Goal: Task Accomplishment & Management: Use online tool/utility

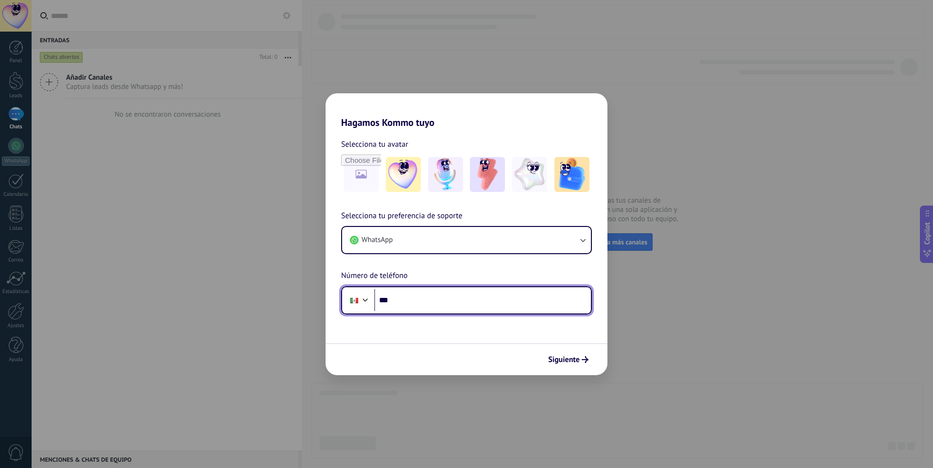
click at [439, 306] on input "***" at bounding box center [482, 300] width 217 height 22
type input "**********"
click at [576, 358] on span "Siguiente" at bounding box center [564, 359] width 32 height 7
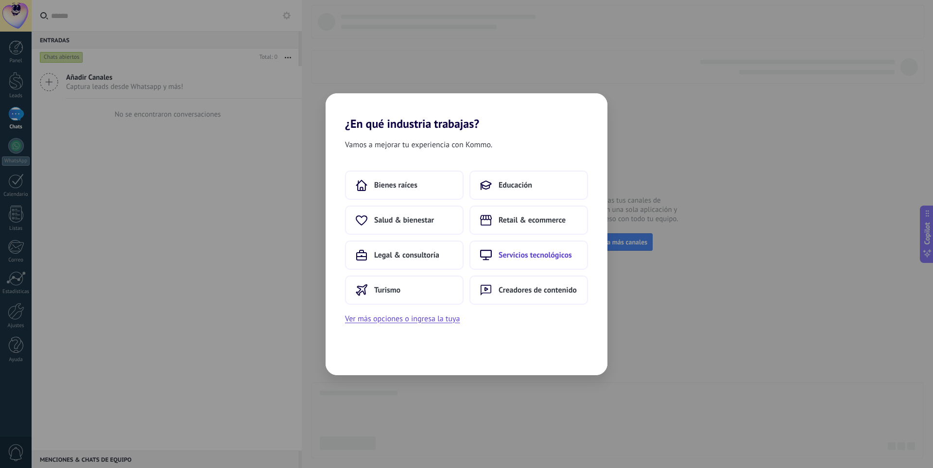
click at [517, 254] on span "Servicios tecnológicos" at bounding box center [534, 255] width 73 height 10
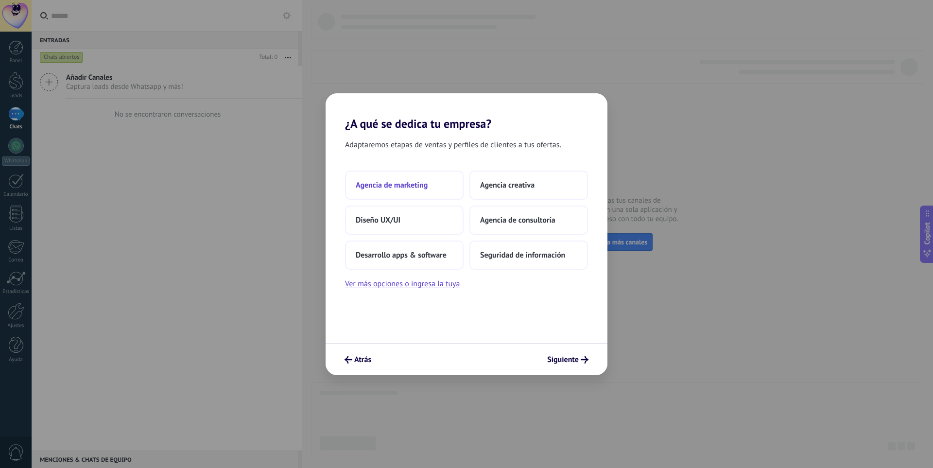
click at [409, 176] on button "Agencia de marketing" at bounding box center [404, 184] width 119 height 29
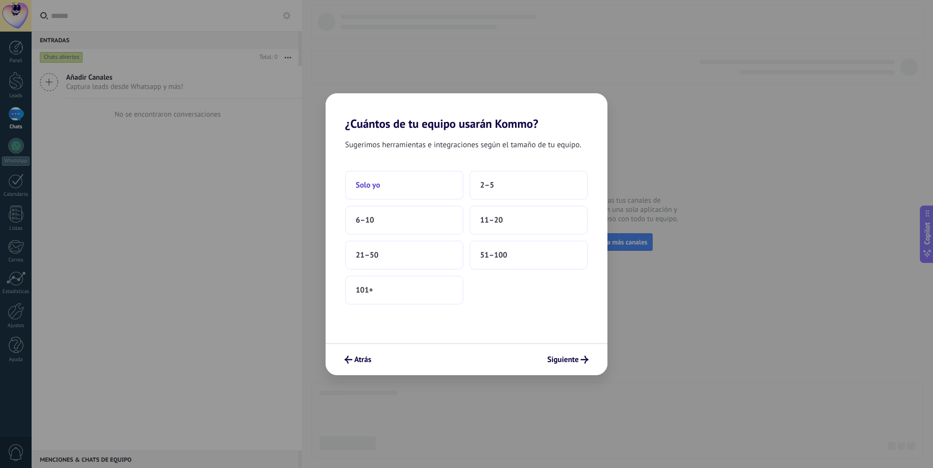
click at [386, 184] on button "Solo yo" at bounding box center [404, 184] width 119 height 29
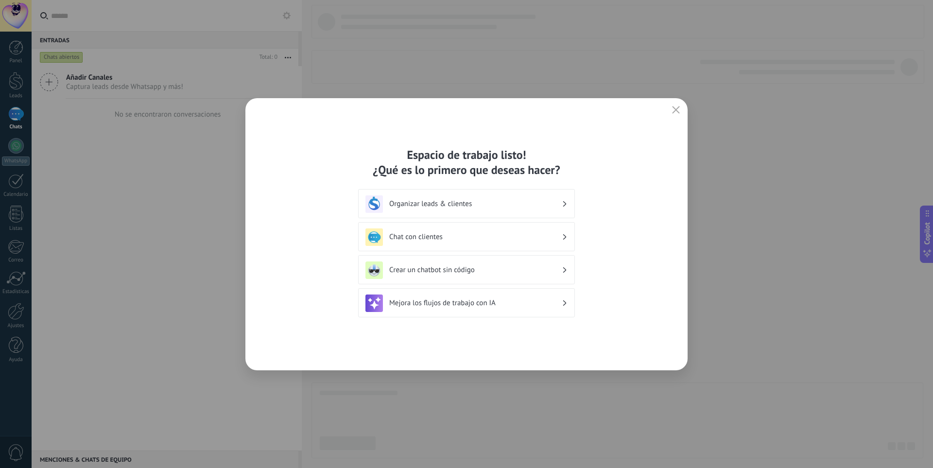
click at [445, 242] on div "Chat con clientes" at bounding box center [466, 236] width 202 height 17
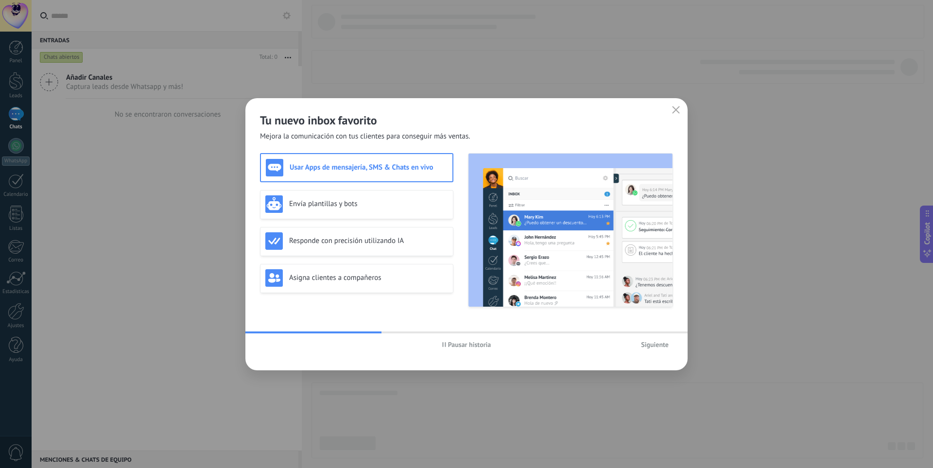
drag, startPoint x: 677, startPoint y: 110, endPoint x: 683, endPoint y: 180, distance: 70.2
click at [678, 112] on icon "button" at bounding box center [676, 110] width 8 height 8
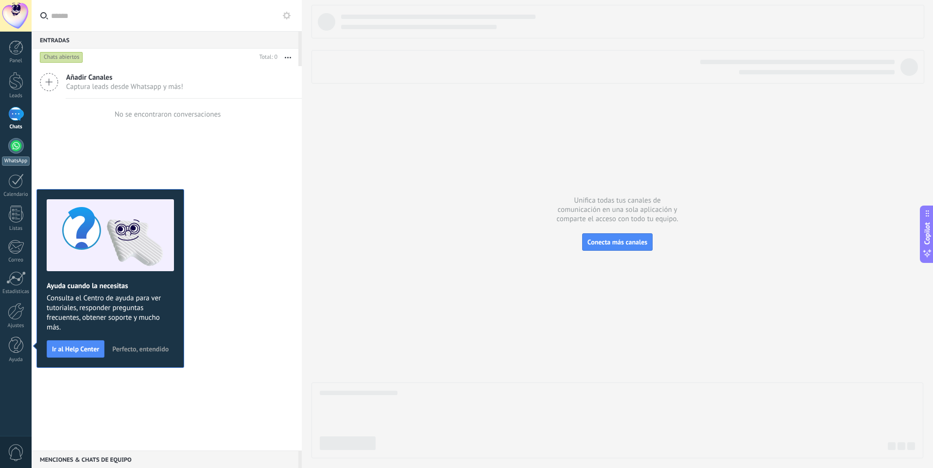
click at [17, 140] on div at bounding box center [16, 146] width 16 height 16
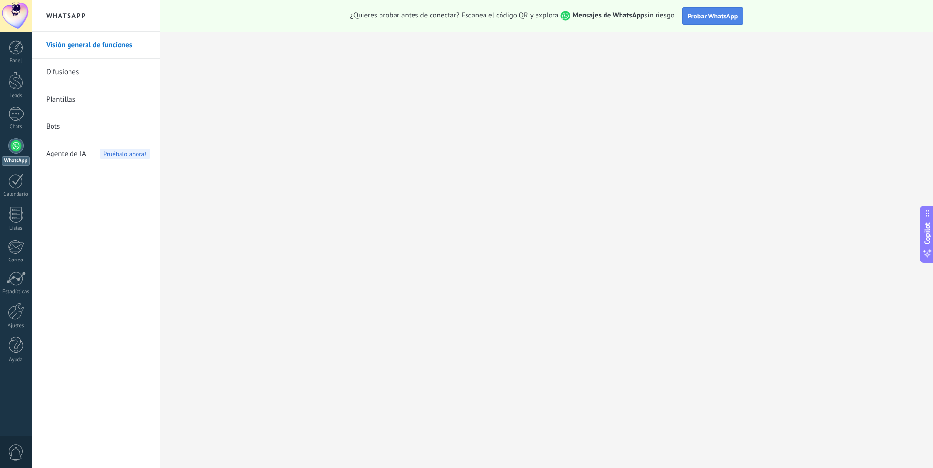
click at [705, 17] on span "Probar WhatsApp" at bounding box center [712, 16] width 51 height 9
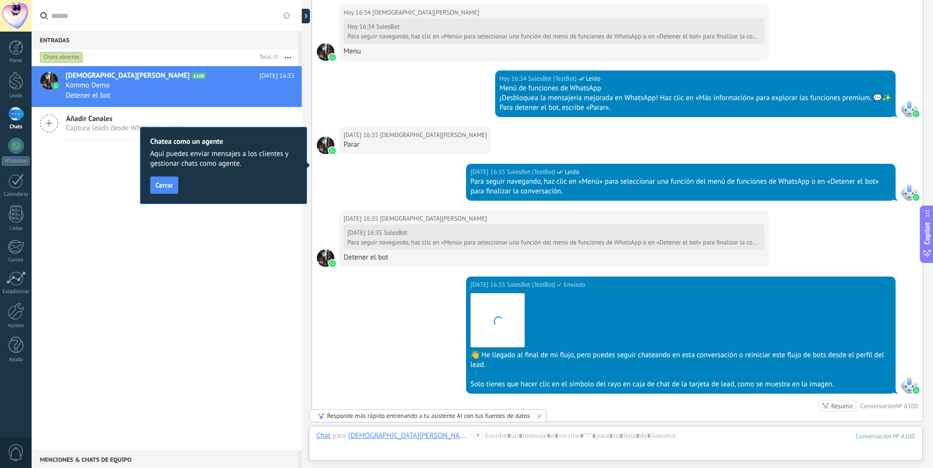
scroll to position [1000, 0]
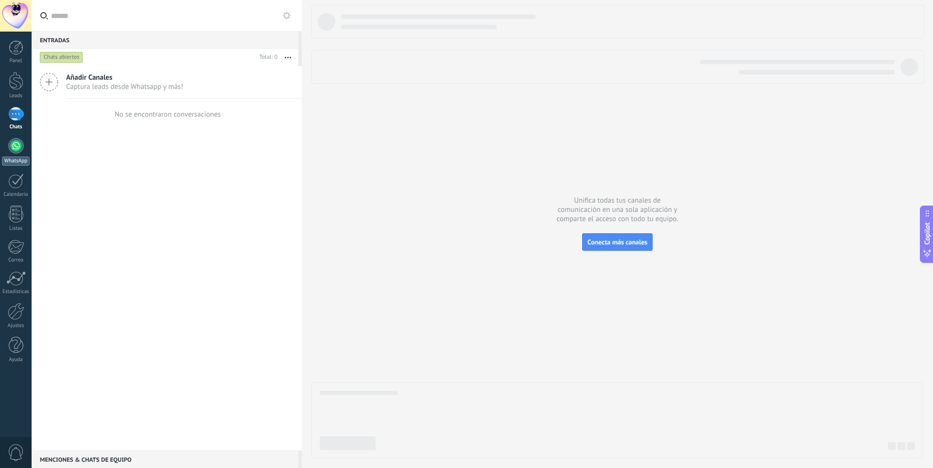
click at [21, 147] on div at bounding box center [16, 146] width 16 height 16
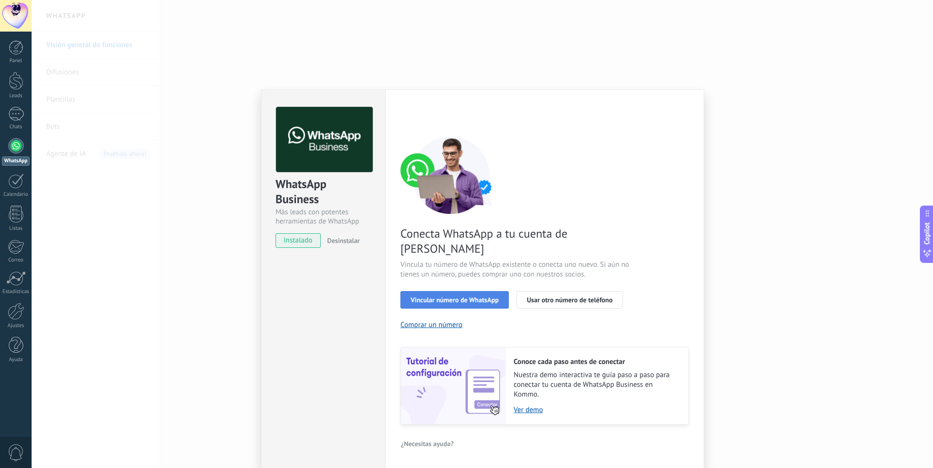
click at [478, 296] on span "Vincular número de WhatsApp" at bounding box center [454, 299] width 88 height 7
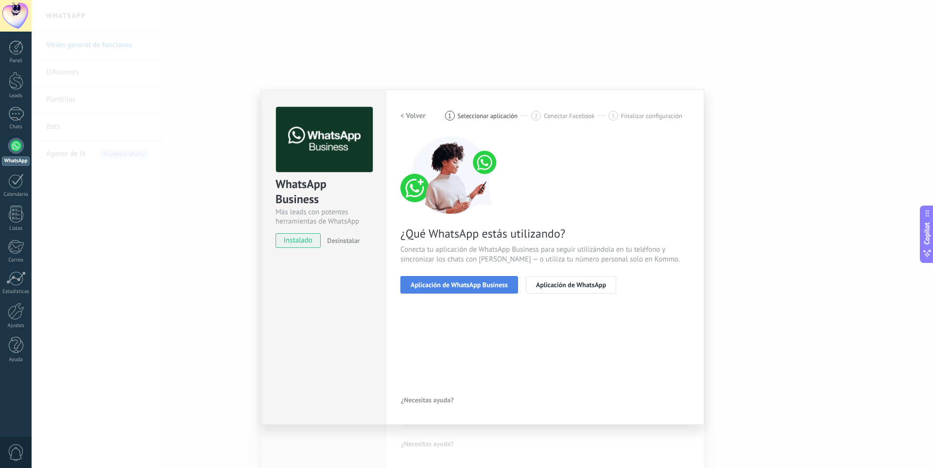
click at [476, 285] on span "Aplicación de WhatsApp Business" at bounding box center [458, 284] width 97 height 7
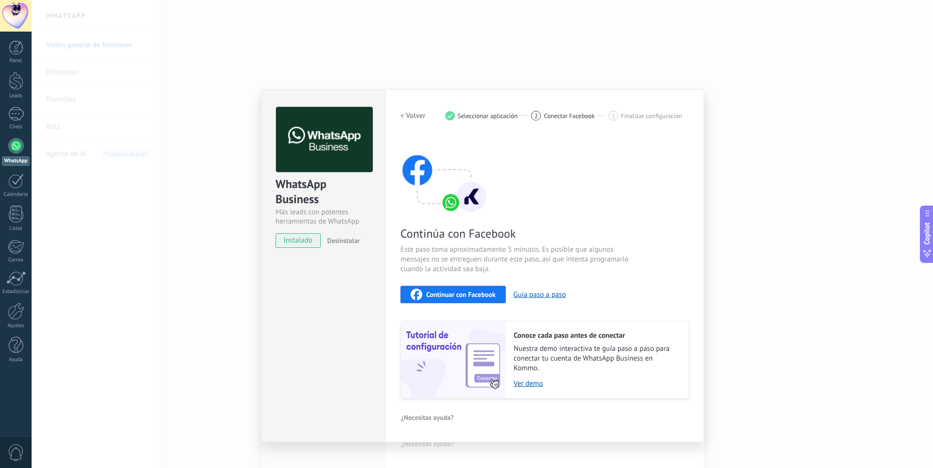
click at [475, 293] on span "Continuar con Facebook" at bounding box center [460, 294] width 69 height 7
